Goal: Check status

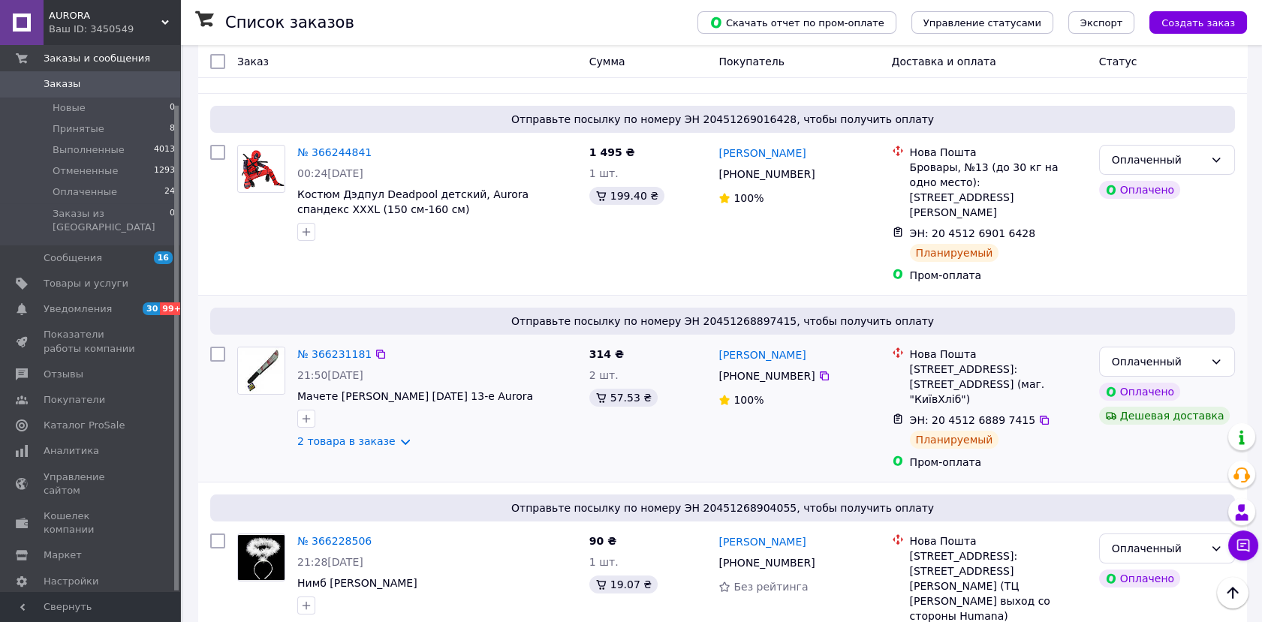
scroll to position [500, 0]
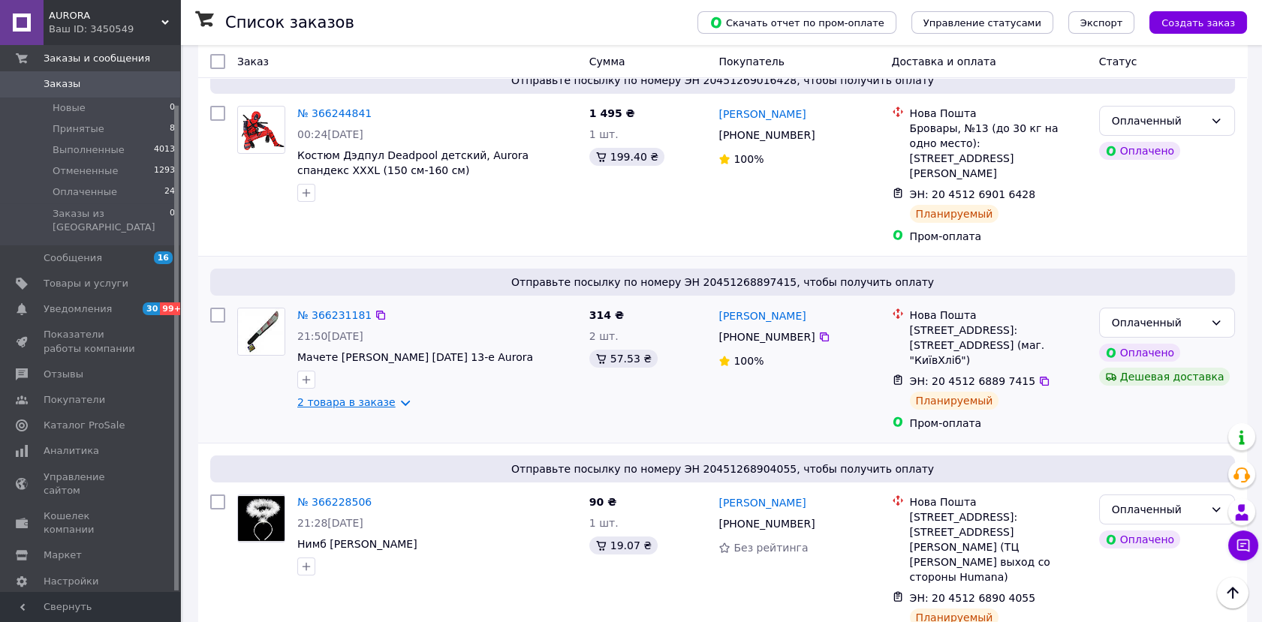
click at [303, 396] on link "2 товара в заказе" at bounding box center [346, 402] width 98 height 12
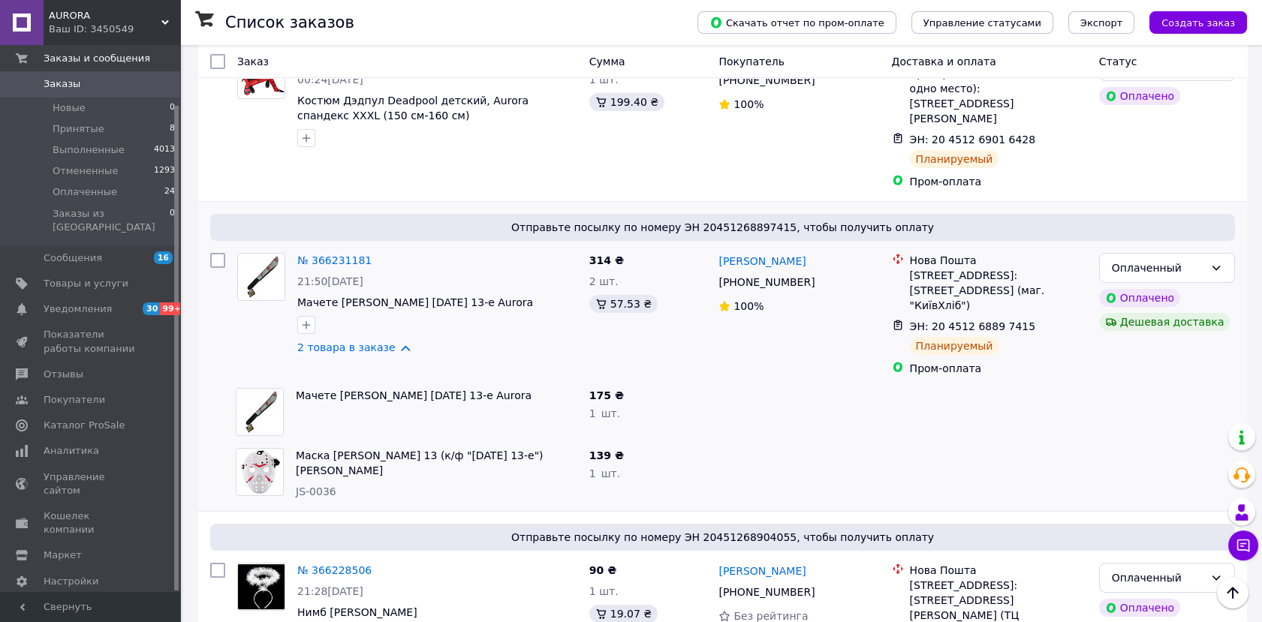
scroll to position [583, 0]
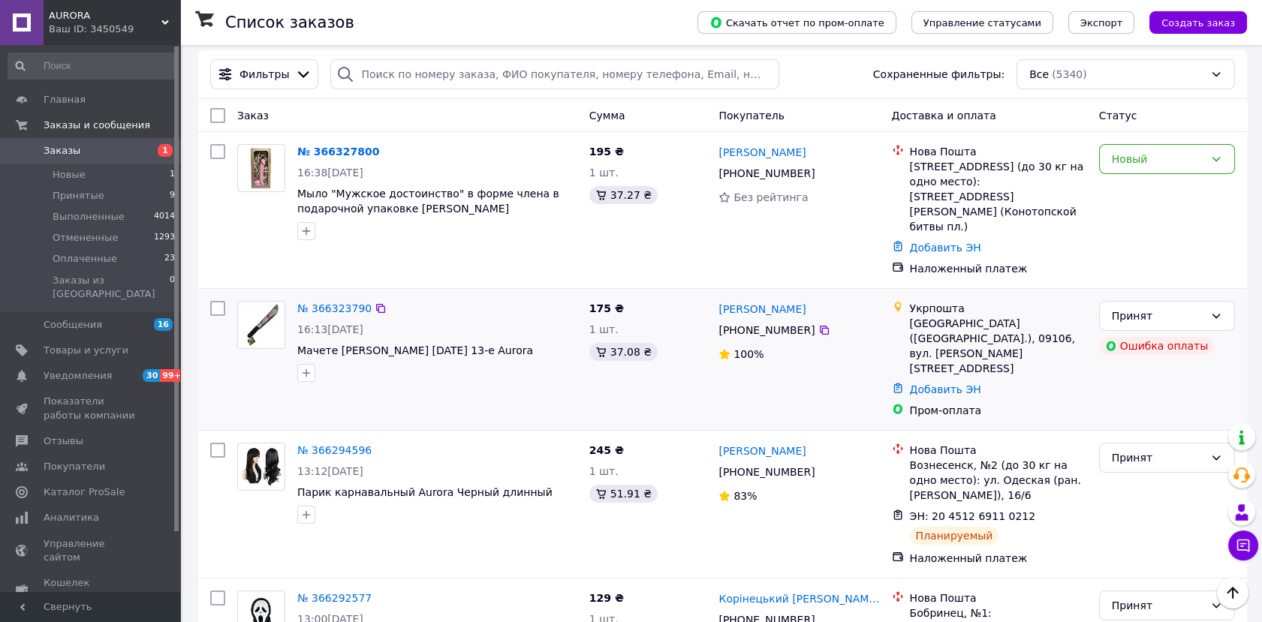
scroll to position [167, 0]
